Goal: Book appointment/travel/reservation

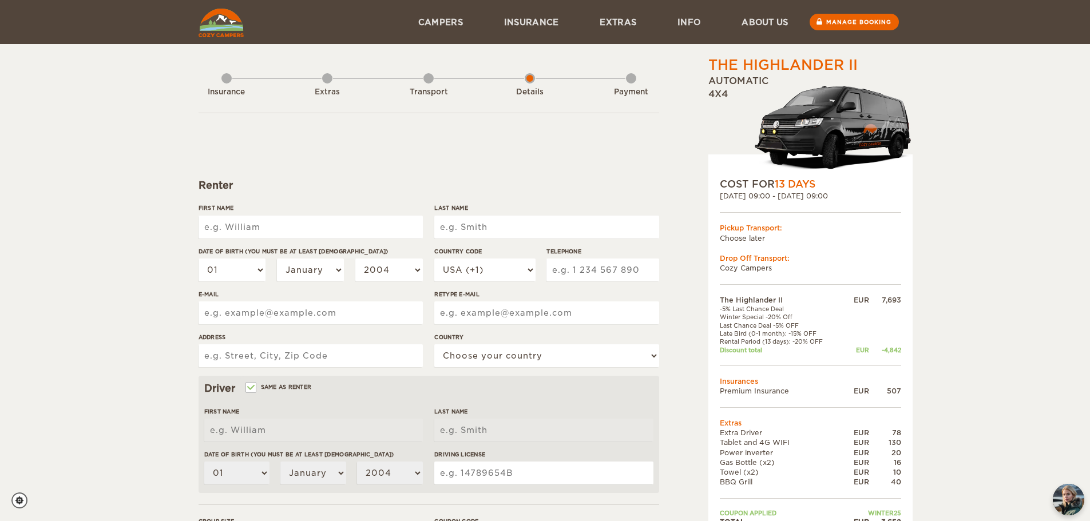
click at [834, 110] on img at bounding box center [833, 127] width 158 height 99
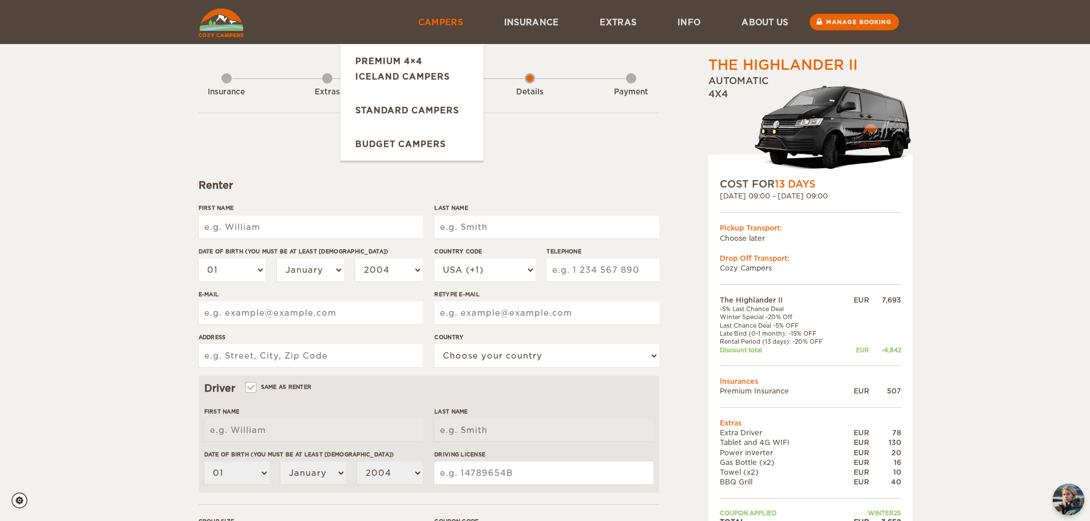
click at [435, 19] on link "Campers" at bounding box center [441, 22] width 86 height 44
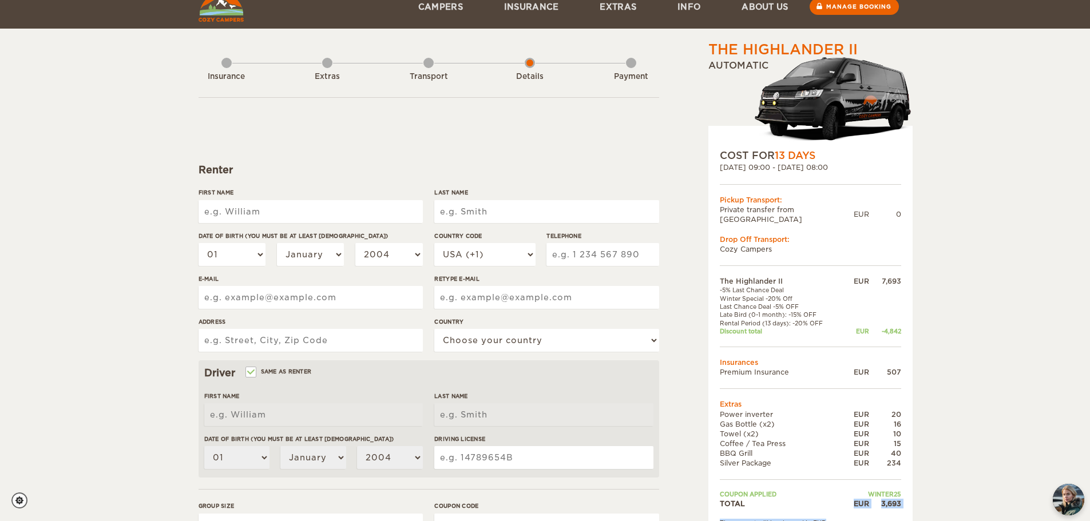
scroll to position [30, 0]
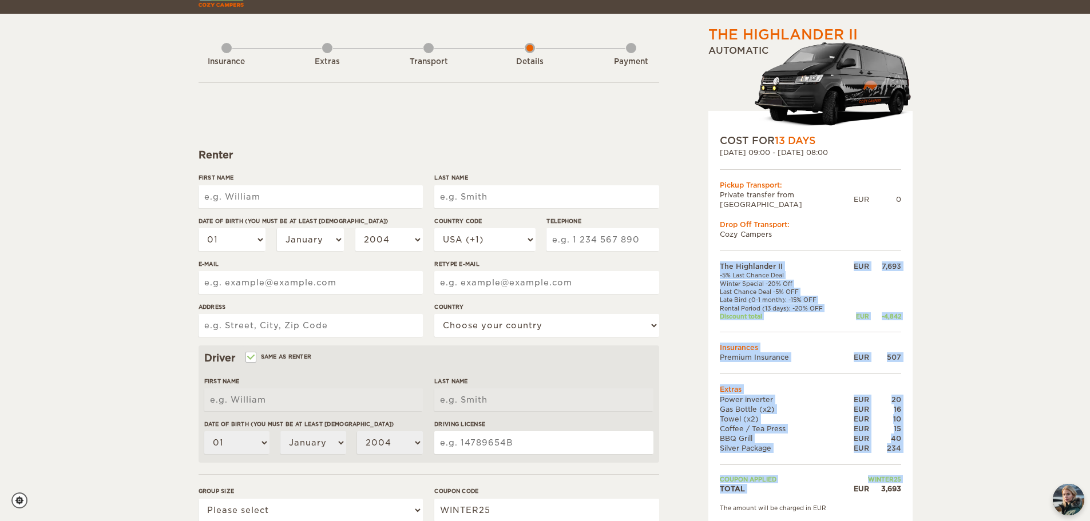
drag, startPoint x: 854, startPoint y: 512, endPoint x: 908, endPoint y: 481, distance: 62.5
click at [908, 481] on div "COST FOR 13 Days [DATE] 09:00 - [DATE] 08:00 Pickup Transport: Private transfer…" at bounding box center [810, 317] width 204 height 413
copy table "The Highlander II EUR 7,693 -5% Last Chance Deal Winter Special -20% Off Last C…"
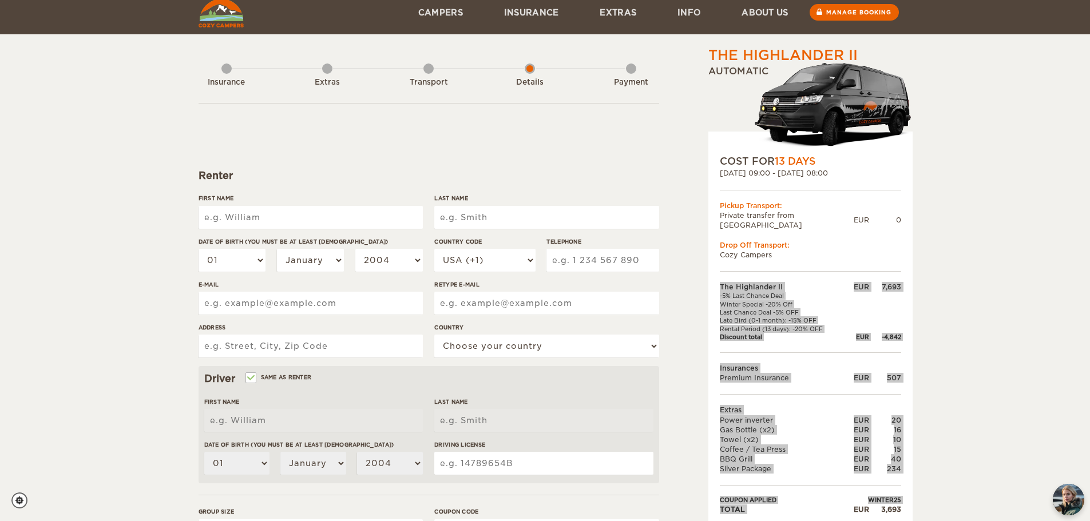
scroll to position [0, 0]
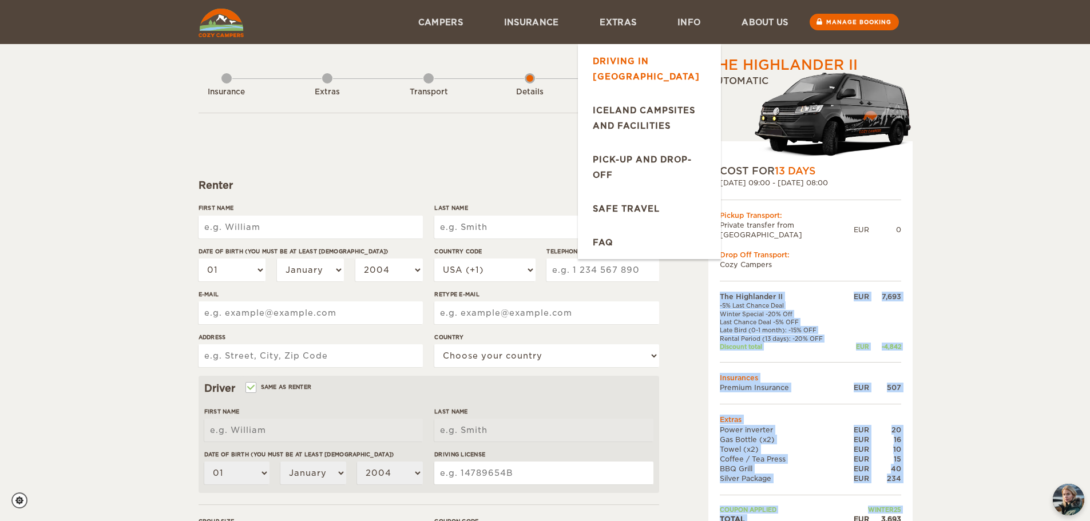
click at [633, 60] on link "Driving in [GEOGRAPHIC_DATA]" at bounding box center [649, 68] width 143 height 49
